Goal: Information Seeking & Learning: Learn about a topic

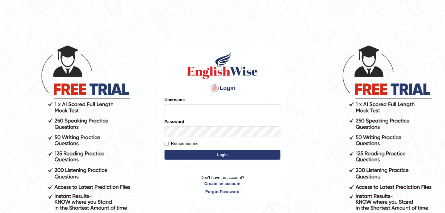
type input "FAridewala_123"
click at [208, 154] on button "Login" at bounding box center [222, 155] width 116 height 10
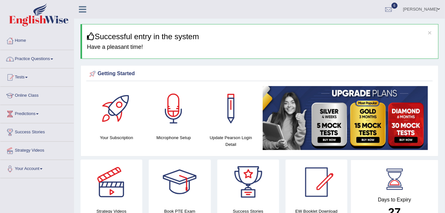
click at [31, 58] on link "Practice Questions" at bounding box center [36, 58] width 73 height 16
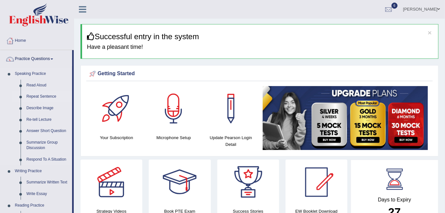
click at [67, 91] on link "Repeat Sentence" at bounding box center [47, 97] width 49 height 12
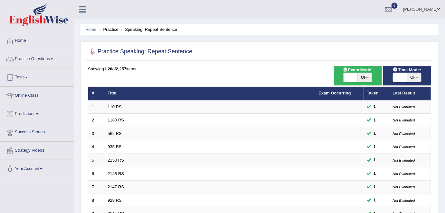
click at [50, 57] on link "Practice Questions" at bounding box center [36, 58] width 73 height 16
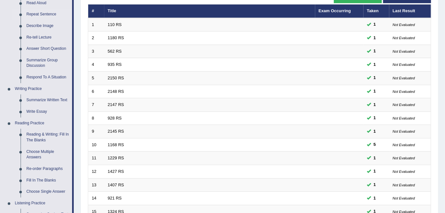
scroll to position [83, 0]
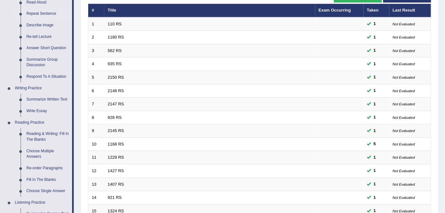
drag, startPoint x: 444, startPoint y: 101, endPoint x: 444, endPoint y: 121, distance: 19.9
click at [444, 121] on div "Home Practice Speaking: Repeat Sentence Practice Speaking: Repeat Sentence Time…" at bounding box center [259, 122] width 371 height 410
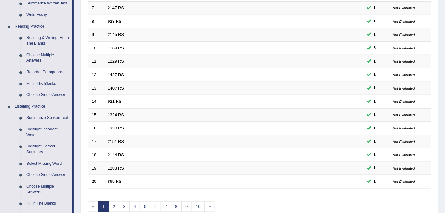
scroll to position [180, 0]
click at [51, 118] on link "Summarize Spoken Text" at bounding box center [47, 118] width 49 height 12
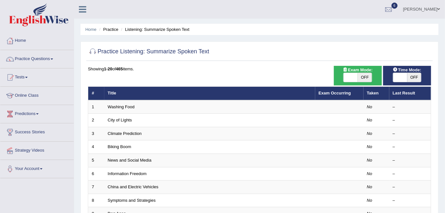
click at [365, 77] on span "OFF" at bounding box center [364, 77] width 14 height 9
checkbox input "true"
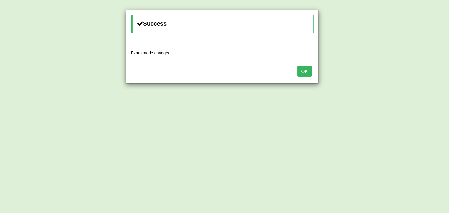
click at [310, 72] on button "OK" at bounding box center [304, 71] width 15 height 11
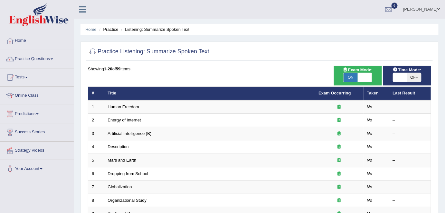
click at [413, 77] on span "OFF" at bounding box center [414, 77] width 14 height 9
checkbox input "true"
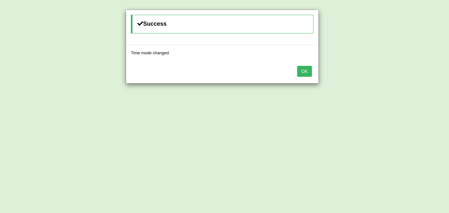
click at [301, 76] on button "OK" at bounding box center [304, 71] width 15 height 11
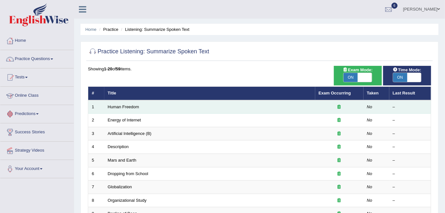
click at [123, 109] on td "Human Freedom" at bounding box center [209, 107] width 211 height 14
click at [134, 106] on link "Human Freedom" at bounding box center [124, 107] width 32 height 5
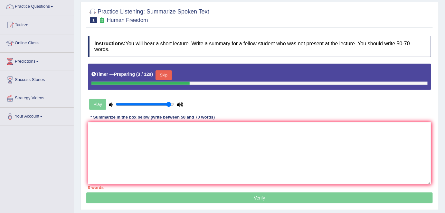
scroll to position [53, 0]
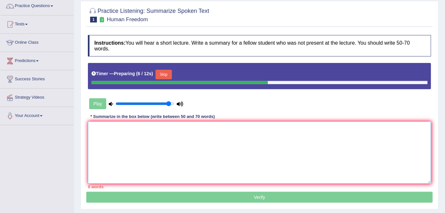
click at [108, 139] on textarea at bounding box center [259, 153] width 343 height 62
type textarea "t"
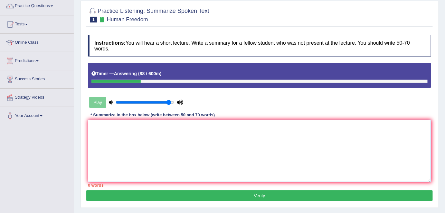
click at [96, 125] on textarea at bounding box center [259, 151] width 343 height 62
type textarea "t"
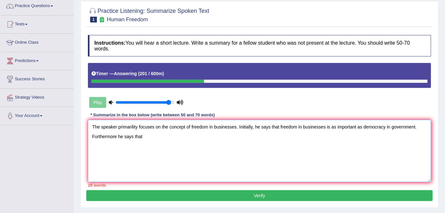
click at [116, 138] on textarea "The speaker primarility focuses on the concept of freedom in businesses. Initia…" at bounding box center [259, 151] width 343 height 62
click at [150, 134] on textarea "The speaker primarility focuses on the concept of freedom in businesses. Initia…" at bounding box center [259, 151] width 343 height 62
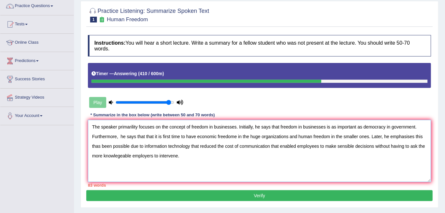
click at [153, 136] on textarea "The speaker primarility focuses on the concept of freedom in businesses. Initia…" at bounding box center [259, 151] width 343 height 62
click at [228, 136] on textarea "The speaker primarility focuses on the concept of freedom in businesses. Initia…" at bounding box center [259, 151] width 343 height 62
drag, startPoint x: 381, startPoint y: 145, endPoint x: 427, endPoint y: 147, distance: 46.7
click at [427, 147] on textarea "The speaker primarility focuses on the concept of freedom in businesses. Initia…" at bounding box center [259, 151] width 343 height 62
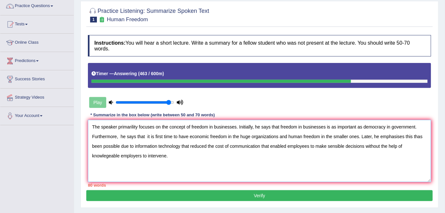
drag, startPoint x: 171, startPoint y: 154, endPoint x: 143, endPoint y: 154, distance: 28.0
click at [143, 154] on textarea "The speaker primarility focuses on the concept of freedom in businesses. Initia…" at bounding box center [259, 151] width 343 height 62
click at [325, 126] on textarea "The speaker primarility focuses on the concept of freedom in businesses. Initia…" at bounding box center [259, 151] width 343 height 62
click at [331, 126] on textarea "The speaker primarility focuses on the concept of freedom in businesses. Initia…" at bounding box center [259, 151] width 343 height 62
drag, startPoint x: 326, startPoint y: 126, endPoint x: 330, endPoint y: 126, distance: 4.5
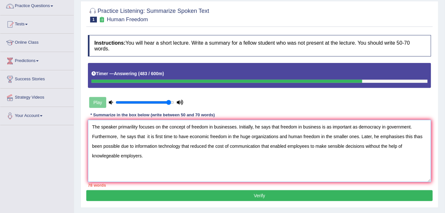
click at [330, 126] on textarea "The speaker primarility focuses on the concept of freedom in businesses. Initia…" at bounding box center [259, 151] width 343 height 62
click at [347, 111] on div "Instructions: You will hear a short lecture. Write a summary for a fellow stude…" at bounding box center [259, 111] width 346 height 159
click at [121, 136] on textarea "The speaker primarility focuses on the concept of freedom in businesses. Initia…" at bounding box center [259, 151] width 343 height 62
click at [134, 135] on textarea "The speaker primarility focuses on the concept of freedom in businesses. Initia…" at bounding box center [259, 151] width 343 height 62
click at [145, 136] on textarea "The speaker primarility focuses on the concept of freedom in businesses. Initia…" at bounding box center [259, 151] width 343 height 62
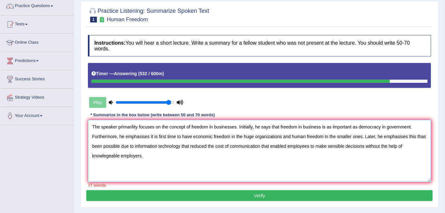
click at [144, 136] on textarea "The speaker primarility focuses on the concept of freedom in businesses. Initia…" at bounding box center [259, 151] width 343 height 62
click at [176, 136] on textarea "The speaker primarility focuses on the concept of freedom in businesses. Initia…" at bounding box center [259, 151] width 343 height 62
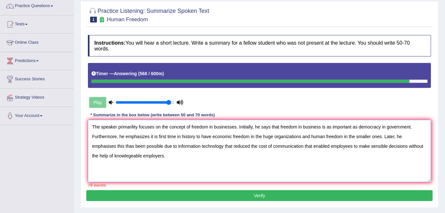
click at [212, 136] on textarea "The speaker primarility focuses on the concept of freedom in businesses. Initia…" at bounding box center [259, 151] width 343 height 62
type textarea "The speaker primarility focuses on the concept of freedom in businesses. Initia…"
click at [263, 196] on button "Verify" at bounding box center [259, 195] width 346 height 11
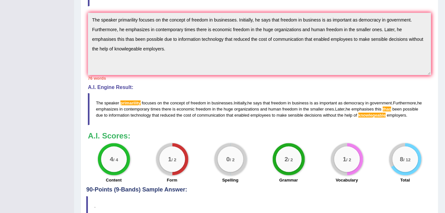
scroll to position [188, 0]
drag, startPoint x: 95, startPoint y: 101, endPoint x: 224, endPoint y: 120, distance: 131.0
click at [224, 120] on blockquote "The speaker primarility focuses on the concept of freedom in businesses . Initi…" at bounding box center [259, 110] width 343 height 32
click at [431, 132] on h3 "A.I. Scores:" at bounding box center [259, 136] width 343 height 8
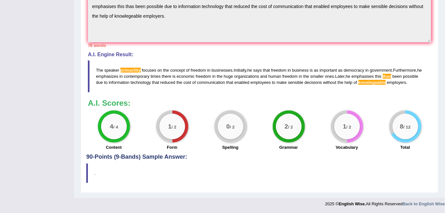
scroll to position [214, 0]
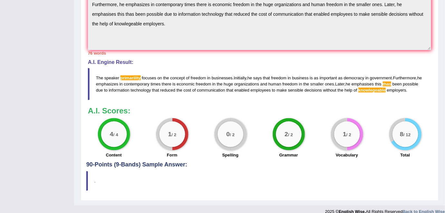
drag, startPoint x: 97, startPoint y: 76, endPoint x: 375, endPoint y: 94, distance: 278.0
click at [375, 94] on blockquote "The speaker primarility focuses on the concept of freedom in businesses . Initi…" at bounding box center [259, 84] width 343 height 32
drag, startPoint x: 422, startPoint y: 90, endPoint x: 65, endPoint y: 125, distance: 358.9
click at [65, 125] on div "Toggle navigation Home Practice Questions Speaking Practice Read Aloud Repeat S…" at bounding box center [222, 2] width 445 height 432
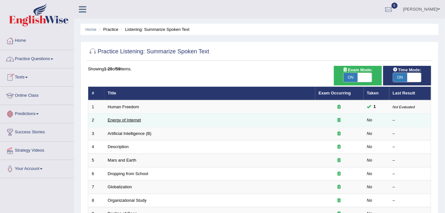
click at [113, 120] on link "Energy of Internet" at bounding box center [124, 120] width 33 height 5
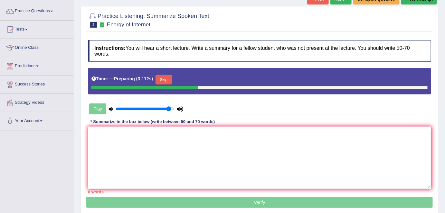
scroll to position [51, 0]
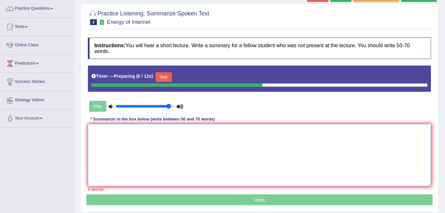
click at [94, 135] on textarea at bounding box center [259, 155] width 343 height 62
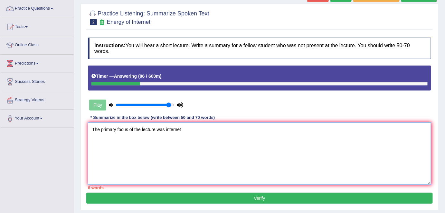
click at [164, 130] on textarea "The primary focus of the lecture was internet" at bounding box center [259, 154] width 343 height 62
click at [189, 130] on textarea "The primary focus of the lecture was the internet" at bounding box center [259, 154] width 343 height 62
click at [191, 129] on textarea "The primary focus of the lecture was the internet. Initially," at bounding box center [259, 154] width 343 height 62
click at [210, 130] on textarea "The primary focus of the lecture was the internet. Initially," at bounding box center [259, 154] width 343 height 62
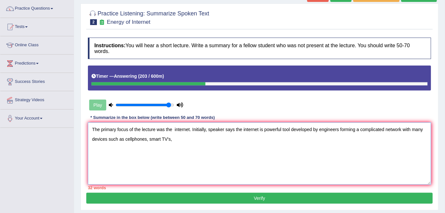
click at [124, 139] on textarea "The primary focus of the lecture was the internet. Initially, speaker says the …" at bounding box center [259, 154] width 343 height 62
click at [193, 139] on textarea "The primary focus of the lecture was the internet. Initially, speaker says the …" at bounding box center [259, 154] width 343 height 62
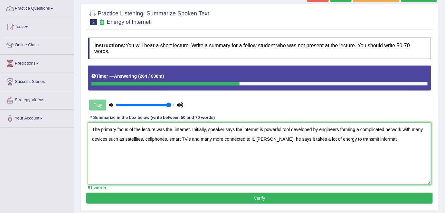
click at [254, 137] on textarea "The primary focus of the lecture was the internet. Initially, speaker says the …" at bounding box center [259, 154] width 343 height 62
click at [375, 139] on textarea "The primary focus of the lecture was the internet. Initially, speaker says the …" at bounding box center [259, 154] width 343 height 62
click at [273, 139] on textarea "The primary focus of the lecture was the internet. Initially, speaker says the …" at bounding box center [259, 154] width 343 height 62
click at [274, 138] on textarea "The primary focus of the lecture was the internet. Initially, speaker says the …" at bounding box center [259, 154] width 343 height 62
click at [276, 138] on textarea "The primary focus of the lecture was the internet. Initially, speaker says the …" at bounding box center [259, 154] width 343 height 62
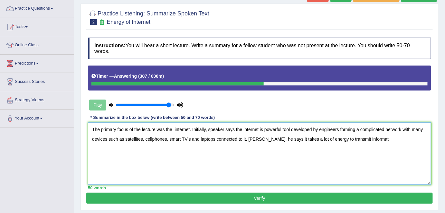
click at [289, 138] on textarea "The primary focus of the lecture was the internet. Initially, speaker says the …" at bounding box center [259, 154] width 343 height 62
click at [293, 138] on textarea "The primary focus of the lecture was the internet. Initially, speaker says the …" at bounding box center [259, 154] width 343 height 62
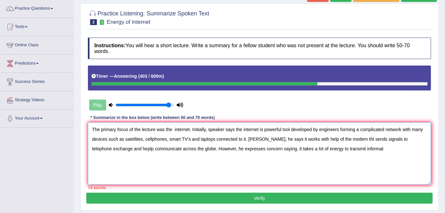
click at [296, 149] on textarea "The primary focus of the lecture was the internet. Initially, speaker says the …" at bounding box center [259, 154] width 343 height 62
click at [298, 148] on textarea "The primary focus of the lecture was the internet. Initially, speaker says the …" at bounding box center [259, 154] width 343 height 62
click at [361, 148] on textarea "The primary focus of the lecture was the internet. Initially, speaker says the …" at bounding box center [259, 154] width 343 height 62
click at [362, 148] on textarea "The primary focus of the lecture was the internet. Initially, speaker says the …" at bounding box center [259, 154] width 343 height 62
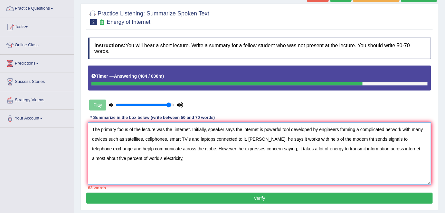
click at [174, 129] on textarea "The primary focus of the lecture was the internet. Initially, speaker says the …" at bounding box center [259, 154] width 343 height 62
click at [232, 129] on textarea "The primary focus of the lecture was the internet. Initially, speaker says the …" at bounding box center [259, 154] width 343 height 62
click at [236, 128] on textarea "The primary focus of the lecture was the internet. Initially, speaker says, the…" at bounding box center [259, 154] width 343 height 62
click at [358, 139] on textarea "The primary focus of the lecture was the internet. Initially, speaker says, the…" at bounding box center [259, 154] width 343 height 62
click at [132, 147] on textarea "The primary focus of the lecture was the internet. Initially, speaker says, the…" at bounding box center [259, 154] width 343 height 62
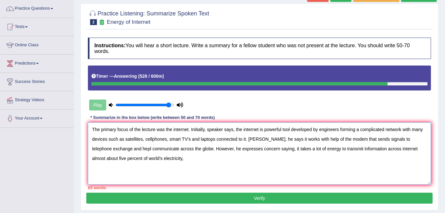
type textarea "The primary focus of the lecture was the internet. Initially, speaker says, the…"
click at [234, 196] on button "Verify" at bounding box center [259, 198] width 346 height 11
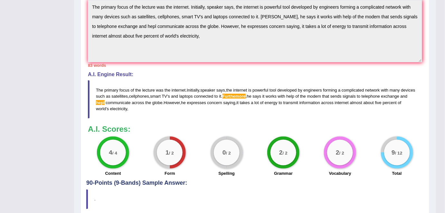
scroll to position [206, 0]
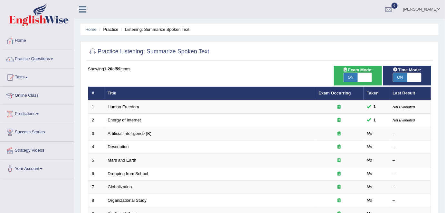
drag, startPoint x: 32, startPoint y: 59, endPoint x: 46, endPoint y: 31, distance: 31.8
click at [46, 31] on div at bounding box center [37, 16] width 74 height 32
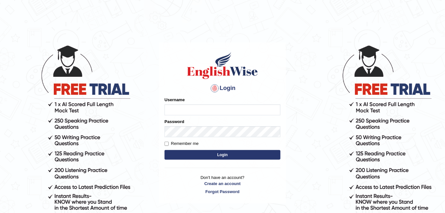
type input "FAridewala_123"
click at [202, 151] on button "Login" at bounding box center [222, 155] width 116 height 10
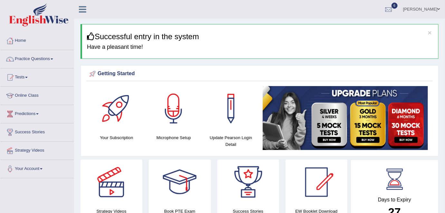
click at [43, 57] on link "Practice Questions" at bounding box center [36, 58] width 73 height 16
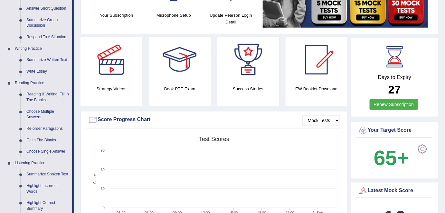
scroll to position [120, 0]
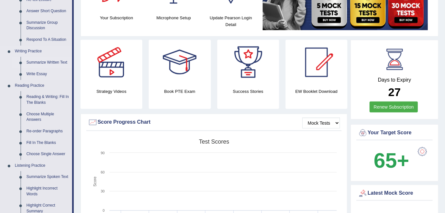
click at [45, 61] on link "Summarize Written Text" at bounding box center [47, 63] width 49 height 12
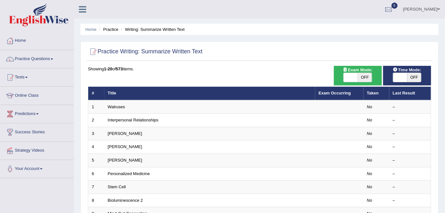
click at [366, 78] on span "OFF" at bounding box center [364, 77] width 14 height 9
checkbox input "true"
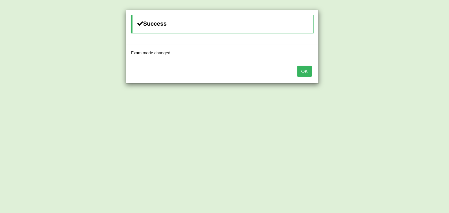
click at [308, 77] on div "OK" at bounding box center [222, 72] width 192 height 23
click at [306, 67] on button "OK" at bounding box center [304, 71] width 15 height 11
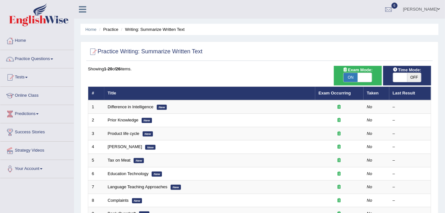
click at [414, 79] on span "OFF" at bounding box center [414, 77] width 14 height 9
checkbox input "true"
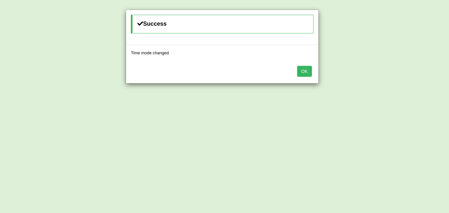
click at [310, 71] on button "OK" at bounding box center [304, 71] width 15 height 11
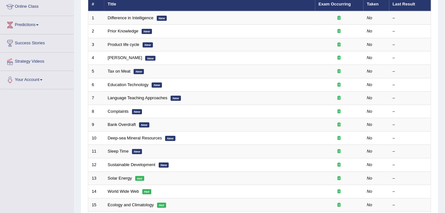
scroll to position [65, 0]
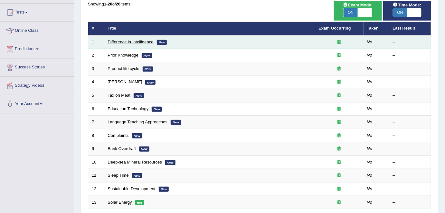
click at [142, 41] on link "Difference in Intelligence" at bounding box center [131, 42] width 46 height 5
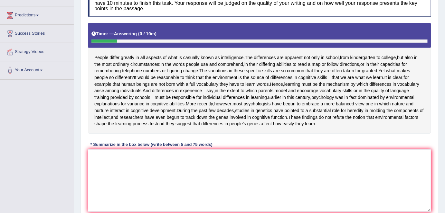
scroll to position [99, 0]
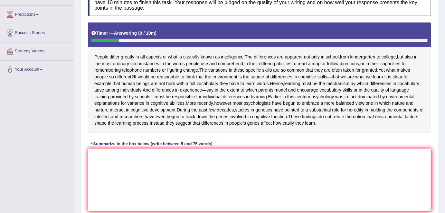
drag, startPoint x: 131, startPoint y: 56, endPoint x: 186, endPoint y: 56, distance: 54.7
click at [186, 56] on div "People differ greatly in all aspects of what is casually known as intelligence …" at bounding box center [259, 78] width 343 height 111
click at [107, 183] on textarea at bounding box center [259, 180] width 343 height 62
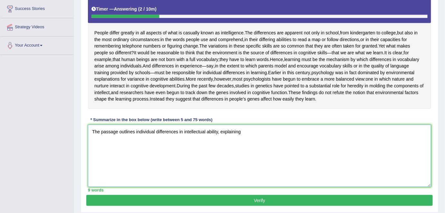
scroll to position [125, 0]
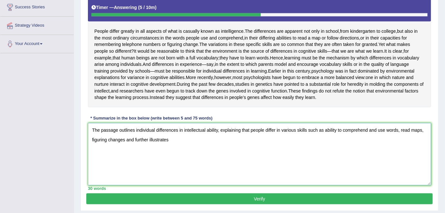
click at [295, 157] on textarea "The passage outlines individual differences in intellectual ability, explaining…" at bounding box center [259, 154] width 343 height 62
click at [169, 166] on textarea "The passage outlines individual differences in intellectual ability, explaining…" at bounding box center [259, 154] width 343 height 62
click at [124, 165] on textarea "The passage outlines individual differences in intellectual ability, explaining…" at bounding box center [259, 154] width 343 height 62
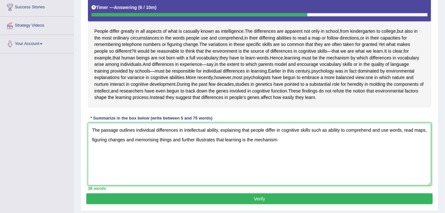
click at [134, 164] on textarea "The passage outlines individual differences in intellectual ability, explaining…" at bounding box center [259, 154] width 343 height 62
click at [270, 166] on textarea "The passage outlines individual differences in intellectual ability, explaining…" at bounding box center [259, 154] width 343 height 62
click at [269, 166] on textarea "The passage outlines individual differences in intellectual ability, explaining…" at bounding box center [259, 154] width 343 height 62
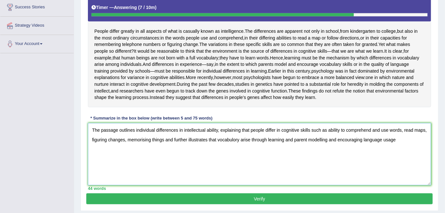
click at [307, 166] on textarea "The passage outlines individual differences in intellectual ability, explaining…" at bounding box center [259, 154] width 343 height 62
click at [397, 165] on textarea "The passage outlines individual differences in intellectual ability, explaining…" at bounding box center [259, 154] width 343 height 62
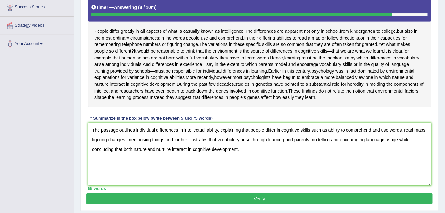
click at [216, 165] on textarea "The passage outlines individual differences in intellectual ability, explaining…" at bounding box center [259, 154] width 343 height 62
click at [134, 156] on textarea "The passage outlines individual differences in intellectual ability, explaining…" at bounding box center [259, 154] width 343 height 62
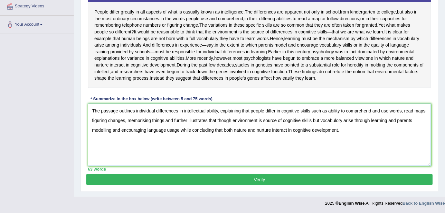
scroll to position [168, 0]
click at [320, 123] on textarea "The passage outlines individual differences in intellectual ability, explaining…" at bounding box center [259, 135] width 343 height 62
type textarea "The passage outlines individual differences in intellectual ability, explaining…"
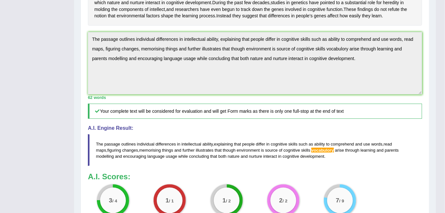
scroll to position [191, 0]
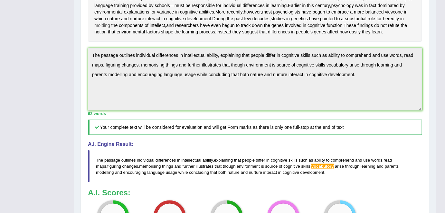
click at [110, 29] on span "molding" at bounding box center [102, 25] width 16 height 7
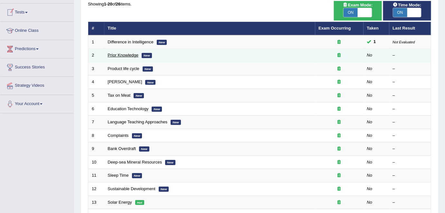
click at [116, 53] on link "Prior Knowledge" at bounding box center [123, 55] width 31 height 5
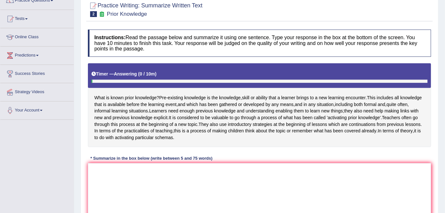
scroll to position [79, 0]
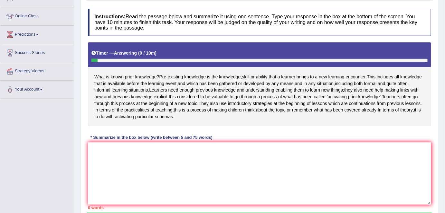
click at [443, 95] on div "Home Practice Writing: Summarize Written Text Prior Knowledge « Prev Next » Rep…" at bounding box center [259, 82] width 371 height 322
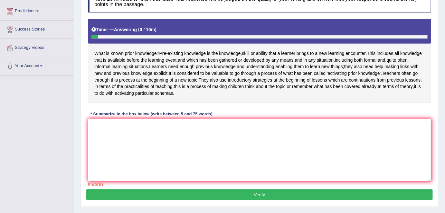
scroll to position [124, 0]
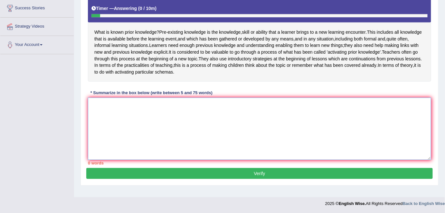
click at [98, 112] on textarea at bounding box center [259, 129] width 343 height 62
type textarea "t"
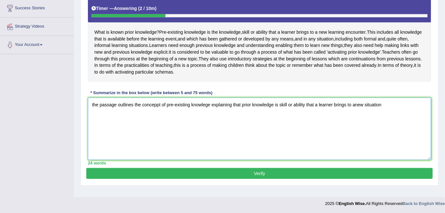
click at [254, 160] on textarea "the passage outlines the conceppt of pre-existing knowlege explaining that prio…" at bounding box center [259, 129] width 343 height 62
click at [354, 110] on textarea "the passage outlines the conceppt of pre-existing knowlege explaining that prio…" at bounding box center [259, 129] width 343 height 62
click at [381, 109] on textarea "the passage outlines the conceppt of pre-existing knowlege explaining that prio…" at bounding box center [259, 129] width 343 height 62
click at [382, 109] on textarea "the passage outlines the conceppt of pre-existing knowlege explaining that prio…" at bounding box center [259, 129] width 343 height 62
click at [386, 113] on textarea "the passage outlines the conceppt of pre-existing knowlege explaining that prio…" at bounding box center [259, 129] width 343 height 62
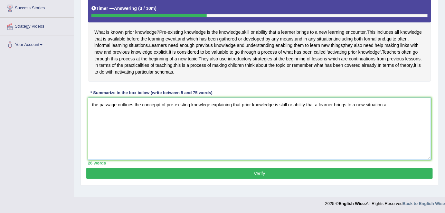
click at [93, 110] on textarea "the passage outlines the conceppt of pre-existing knowlege explaining that prio…" at bounding box center [259, 129] width 343 height 62
click at [160, 109] on textarea "The passage outlines the conceppt of pre-existing knowlege explaining that prio…" at bounding box center [259, 129] width 343 height 62
click at [385, 111] on textarea "The passage outlines the concept of pre-existing knowlege explaining that prior…" at bounding box center [259, 129] width 343 height 62
click at [141, 120] on textarea "The passage outlines the concept of pre-existing knowlege explaining that prior…" at bounding box center [259, 129] width 343 height 62
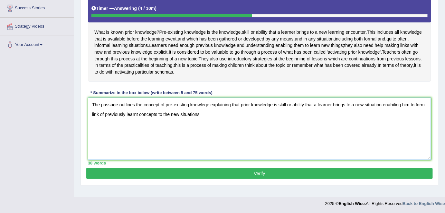
click at [272, 112] on textarea "The passage outlines the concept of pre-existing knowlege explaining that prior…" at bounding box center [259, 129] width 343 height 62
click at [248, 110] on textarea "The passage outlines the concept of pre-existing knowlege explaining that it is…" at bounding box center [259, 129] width 343 height 62
click at [144, 119] on textarea "The passage outlines the concept of pre-existing knowlege explaining that it is…" at bounding box center [259, 129] width 343 height 62
click at [172, 120] on textarea "The passage outlines the concept of pre-existing knowlege explaining that it is…" at bounding box center [259, 129] width 343 height 62
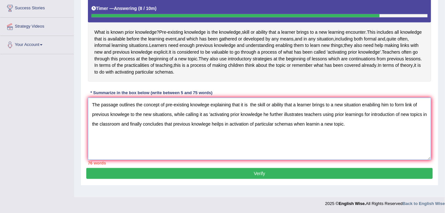
click at [250, 111] on textarea "The passage outlines the concept of pre-existing knowlege explaining that it is…" at bounding box center [259, 129] width 343 height 62
click at [261, 120] on textarea "The passage outlines the concept of pre-existing knowlege explaining that it is…" at bounding box center [259, 129] width 343 height 62
click at [222, 128] on textarea "The passage outlines the concept of pre-existing knowlege explaining that it is…" at bounding box center [259, 129] width 343 height 62
click at [323, 129] on textarea "The passage outlines the concept of pre-existing knowlege explaining that it is…" at bounding box center [259, 129] width 343 height 62
click at [331, 131] on textarea "The passage outlines the concept of pre-existing knowlege explaining that it is…" at bounding box center [259, 129] width 343 height 62
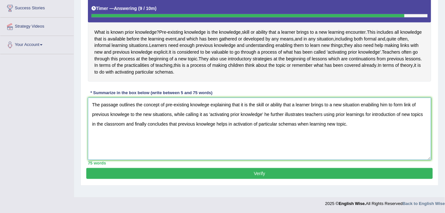
click at [345, 130] on textarea "The passage outlines the concept of pre-existing knowlege explaining that it is…" at bounding box center [259, 129] width 343 height 62
click at [170, 119] on textarea "The passage outlines the concept of pre-existing knowlege explaining that it is…" at bounding box center [259, 129] width 343 height 62
type textarea "The passage outlines the concept of pre-existing knowlege explaining that it is…"
click at [221, 179] on button "Verify" at bounding box center [259, 173] width 346 height 11
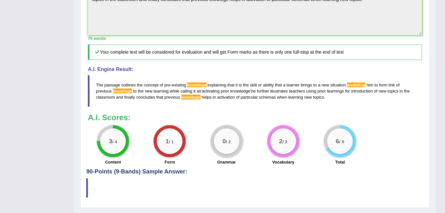
scroll to position [212, 0]
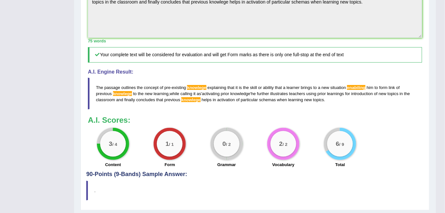
drag, startPoint x: 324, startPoint y: 113, endPoint x: 91, endPoint y: 97, distance: 234.1
click at [91, 97] on blockquote "The passage outlines the concept of pre - existing knowlege explaining that it …" at bounding box center [255, 94] width 334 height 32
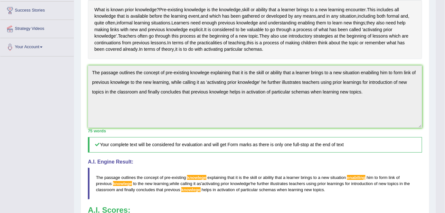
scroll to position [121, 0]
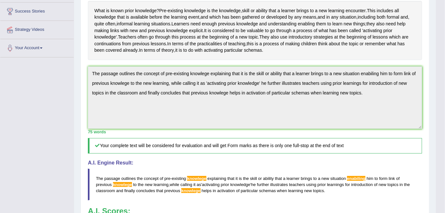
click at [359, 181] on span "enabiling" at bounding box center [356, 178] width 18 height 5
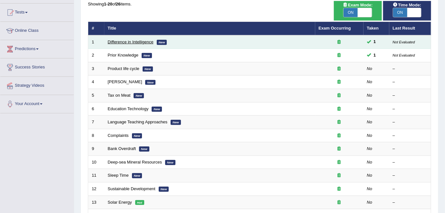
click at [147, 41] on link "Difference in Intelligence" at bounding box center [131, 42] width 46 height 5
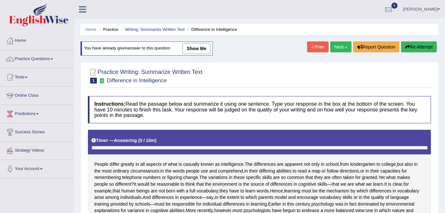
click at [195, 43] on link "show me" at bounding box center [196, 48] width 28 height 11
type textarea "The passage outlines individual differences in intellectual ability, explaining…"
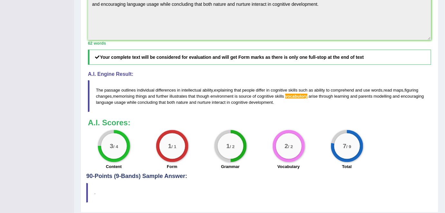
scroll to position [5, 0]
